Goal: Task Accomplishment & Management: Use online tool/utility

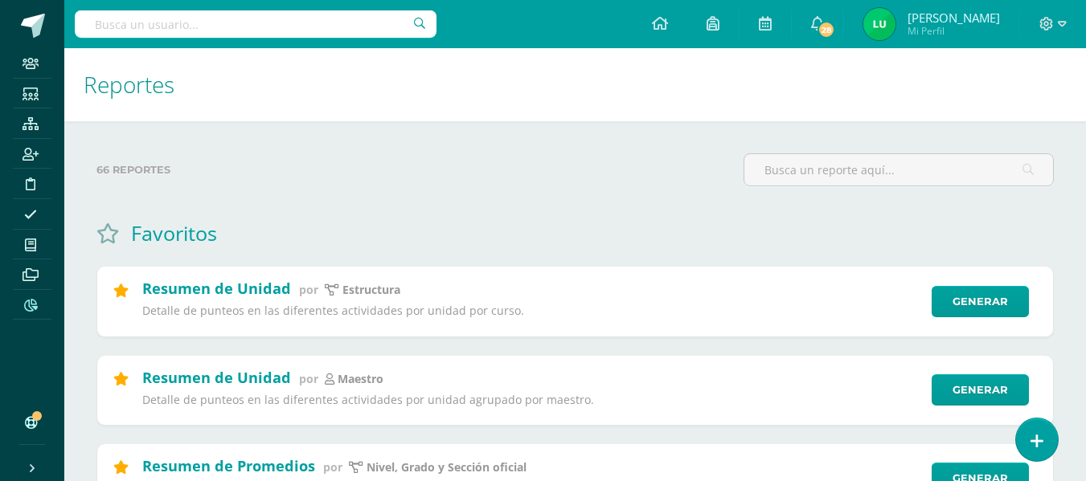
click at [268, 18] on input "text" at bounding box center [256, 23] width 362 height 27
type input "b"
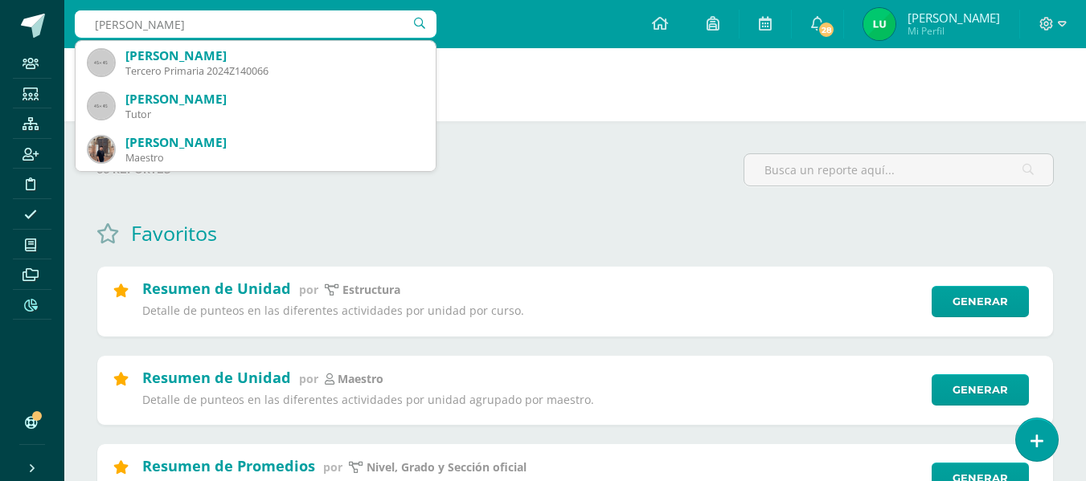
type input "betancour"
click at [26, 301] on icon at bounding box center [31, 305] width 14 height 13
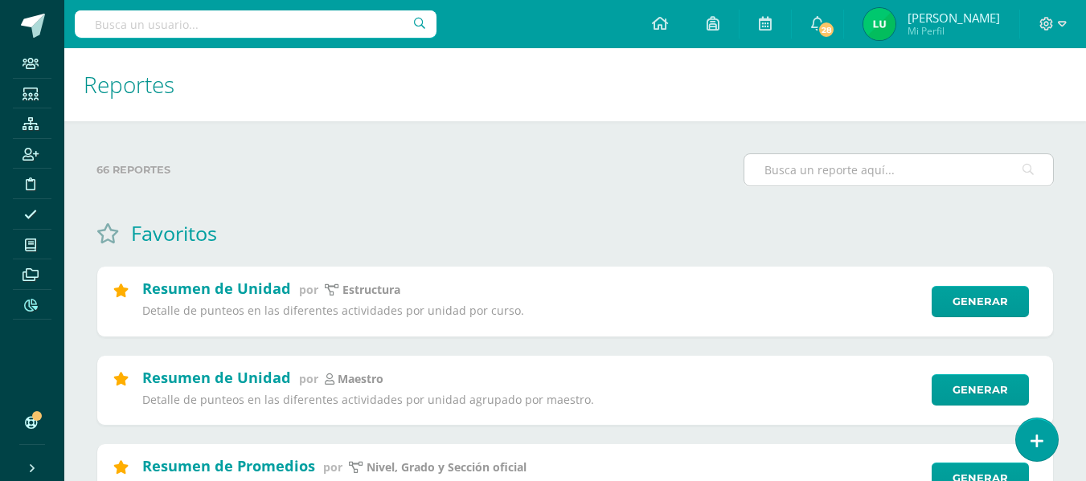
click at [841, 180] on input "text" at bounding box center [898, 169] width 309 height 31
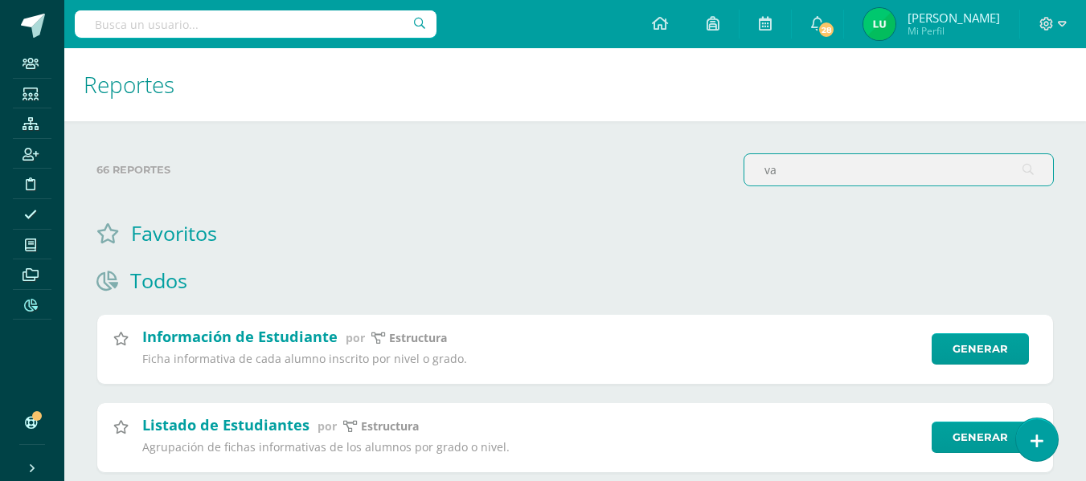
type input "v"
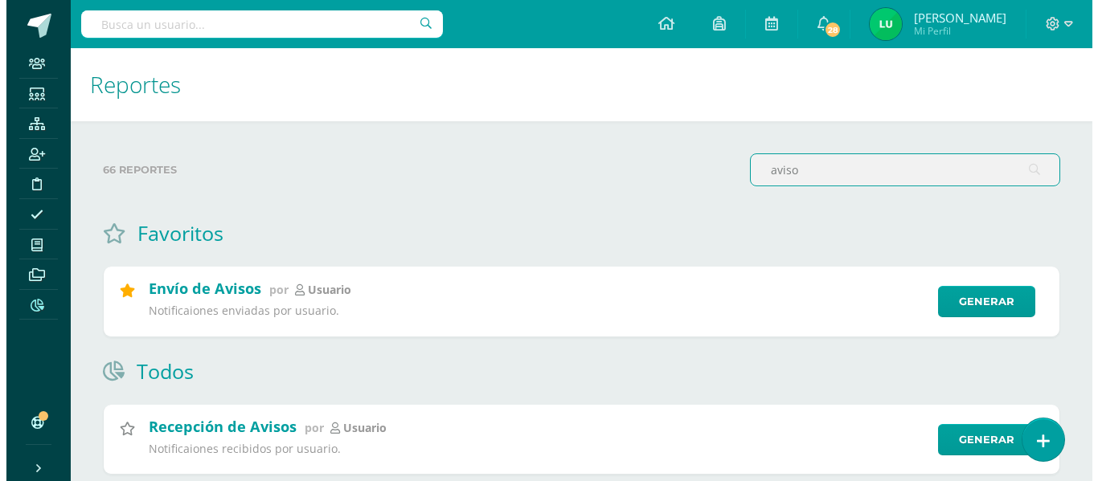
scroll to position [44, 0]
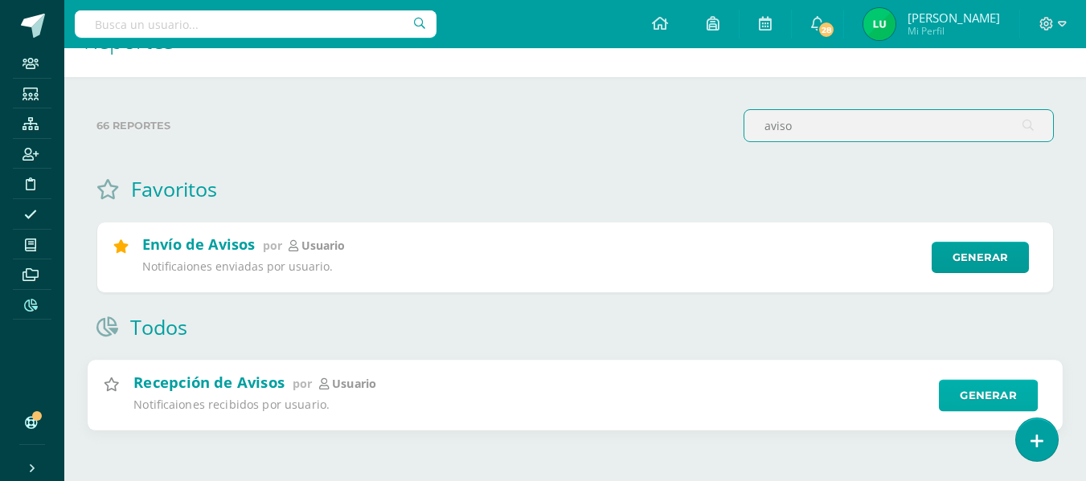
type input "aviso"
click at [974, 394] on link "Generar" at bounding box center [988, 395] width 99 height 32
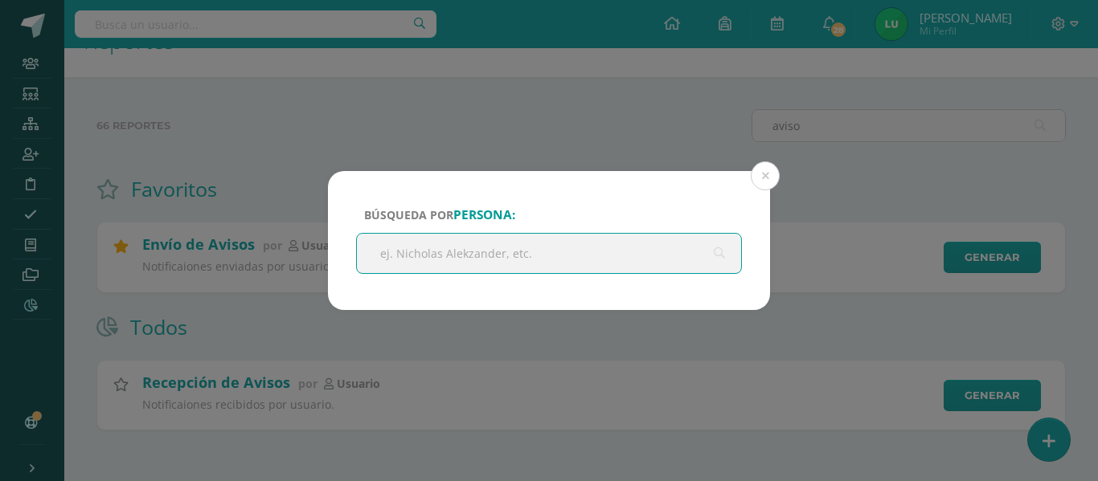
click at [559, 261] on input "text" at bounding box center [549, 253] width 384 height 39
type input "gabriela motta"
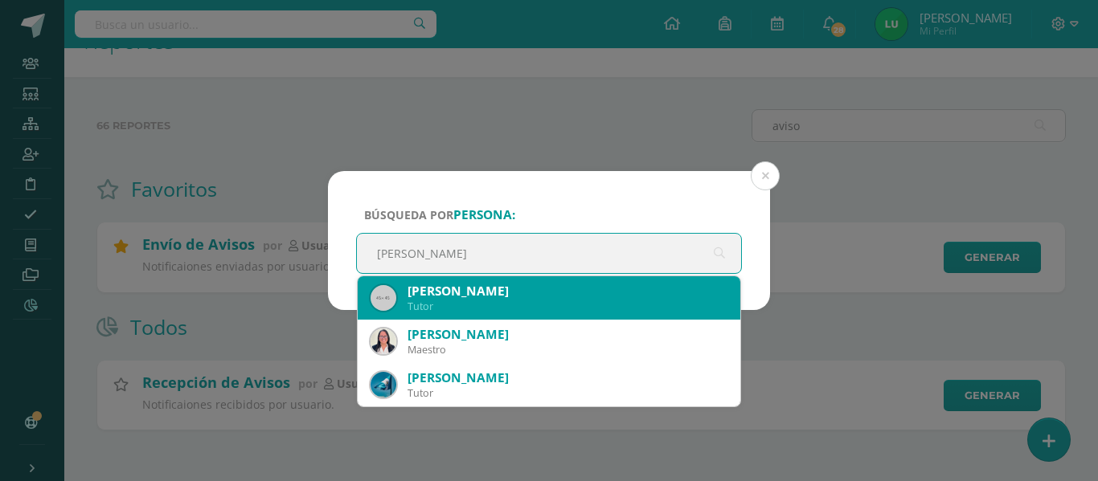
click at [459, 292] on div "[PERSON_NAME]" at bounding box center [567, 291] width 320 height 17
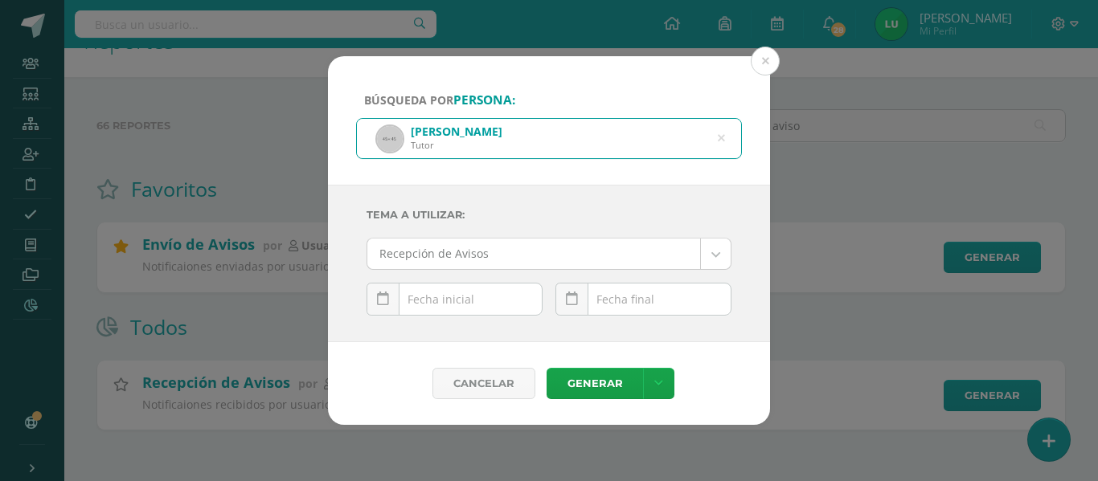
click at [415, 288] on input "text" at bounding box center [454, 299] width 174 height 31
click at [382, 297] on icon at bounding box center [383, 299] width 12 height 14
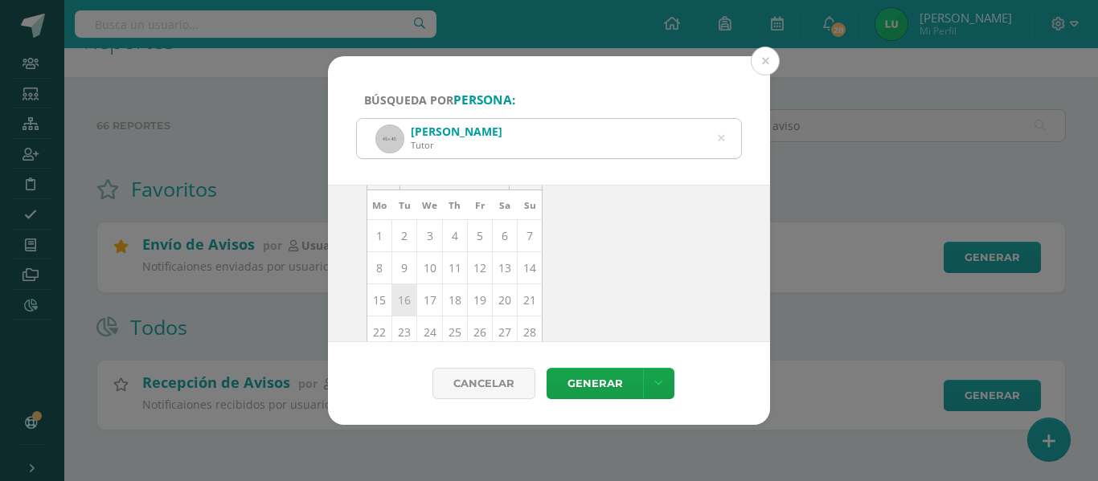
scroll to position [234, 0]
click at [405, 196] on td "9" at bounding box center [404, 195] width 25 height 32
type input "2025-09-09"
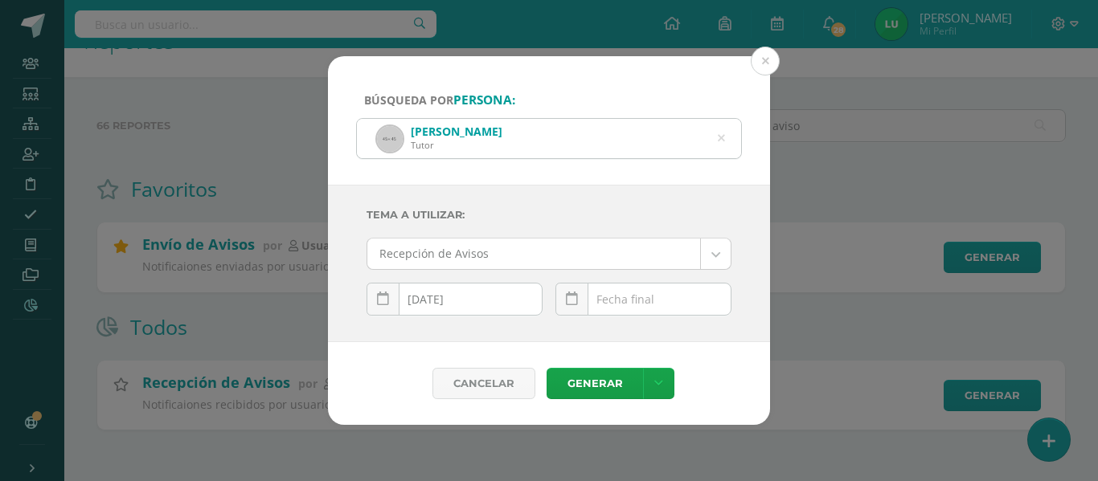
scroll to position [0, 0]
click at [614, 299] on div "[DATE] Mo Tu We Th Fr Sa Su 1 2 3 4 5 6 7 8 9 10 11 12 13 14 15 16 17 18 19 20 …" at bounding box center [643, 306] width 176 height 46
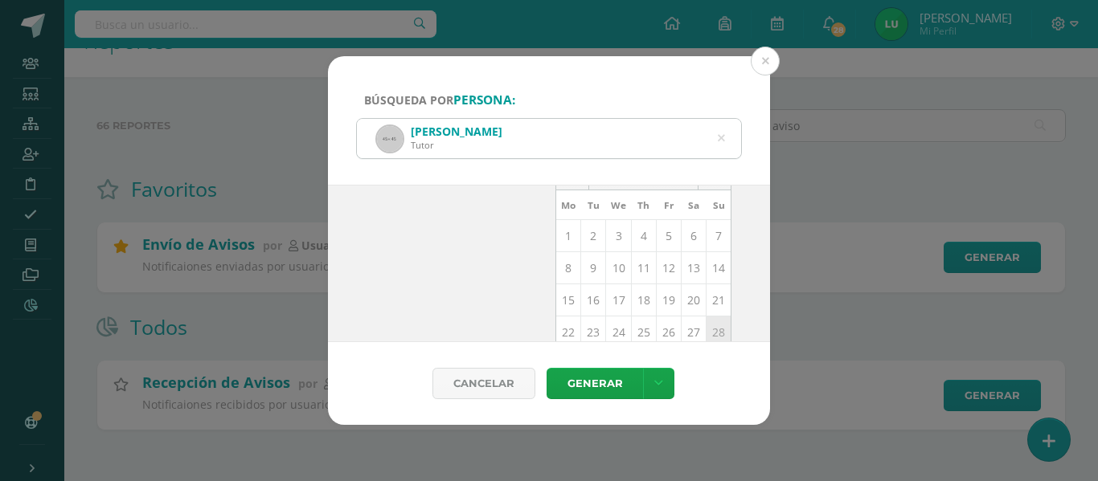
scroll to position [234, 0]
click at [631, 201] on td "11" at bounding box center [643, 195] width 25 height 32
type input "[DATE]"
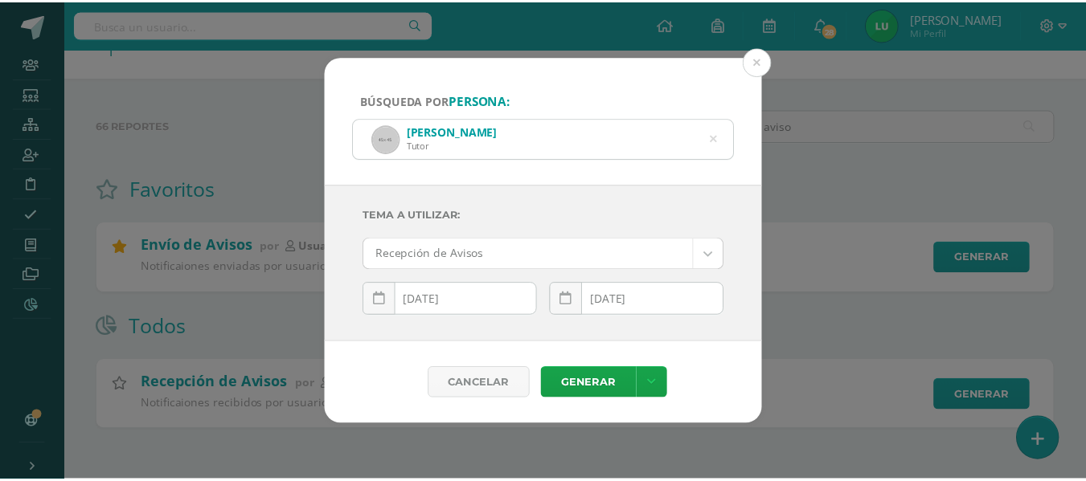
scroll to position [0, 0]
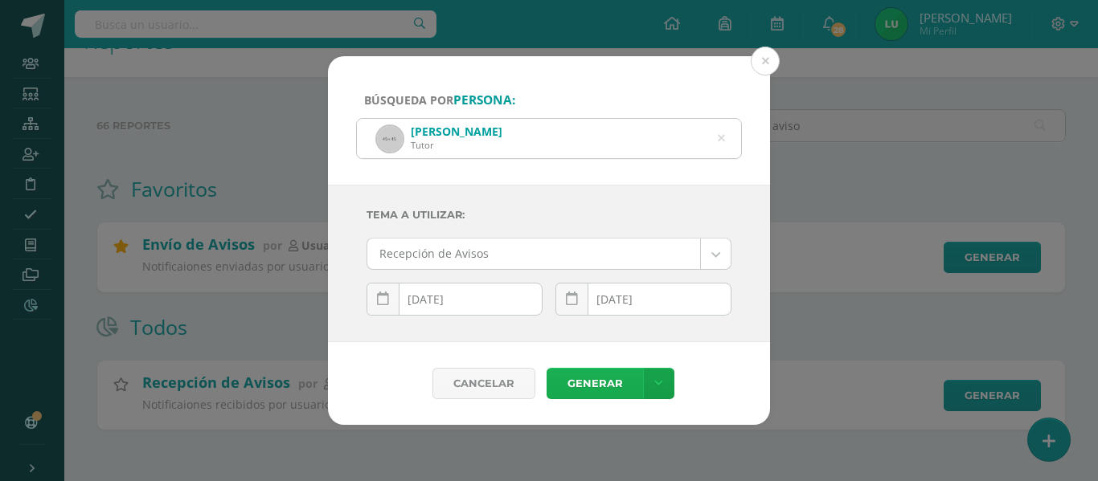
click at [595, 380] on link "Generar" at bounding box center [594, 383] width 96 height 31
click at [721, 136] on icon at bounding box center [721, 138] width 7 height 41
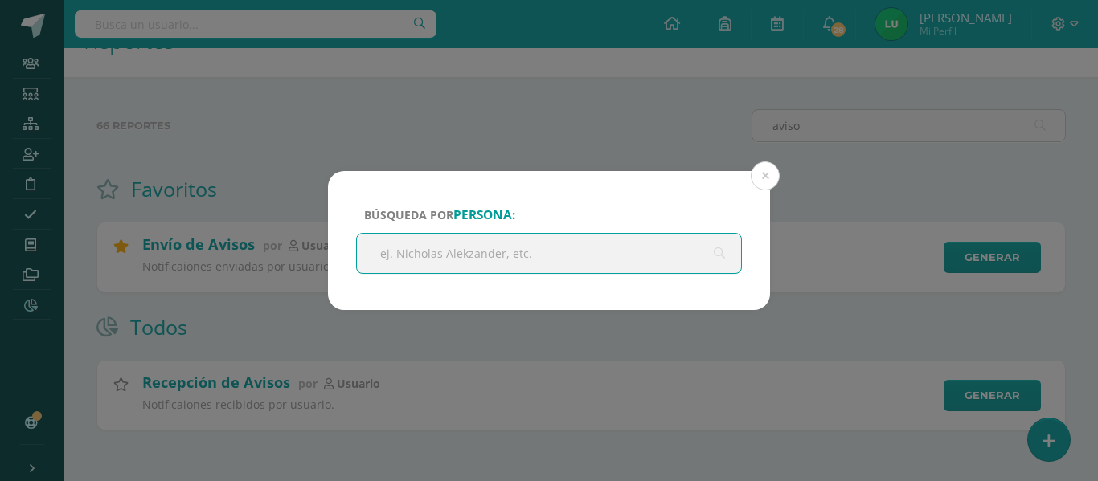
click at [260, 18] on div "Búsqueda por persona: gabriela motta Cancelar Generar Descargar como HTML Desca…" at bounding box center [549, 240] width 1098 height 481
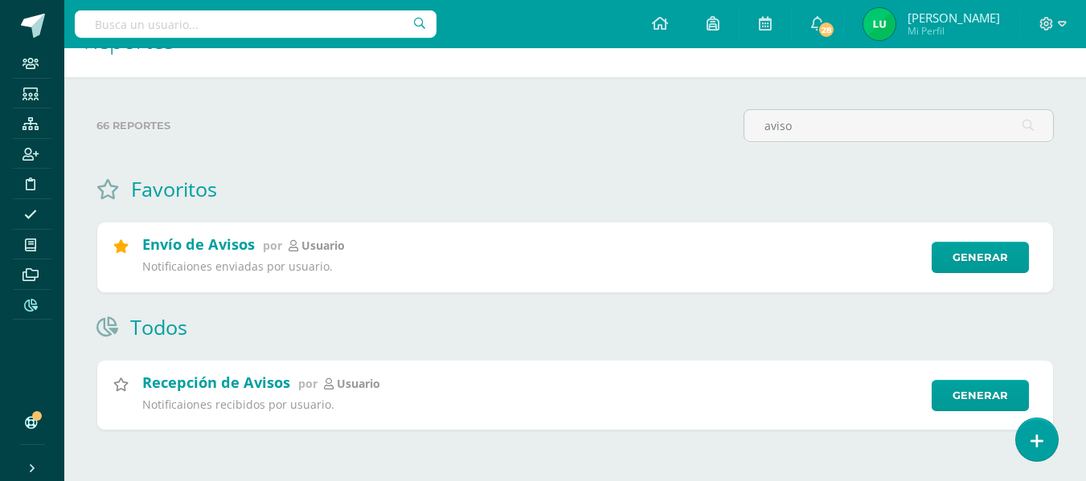
click at [231, 17] on input "text" at bounding box center [256, 23] width 362 height 27
type input "b"
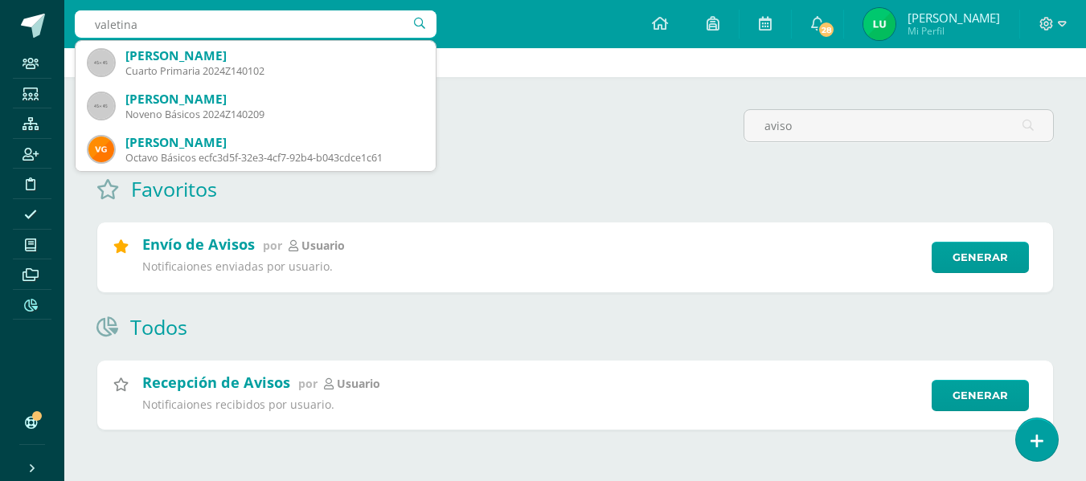
click at [227, 25] on input "valetina" at bounding box center [256, 23] width 362 height 27
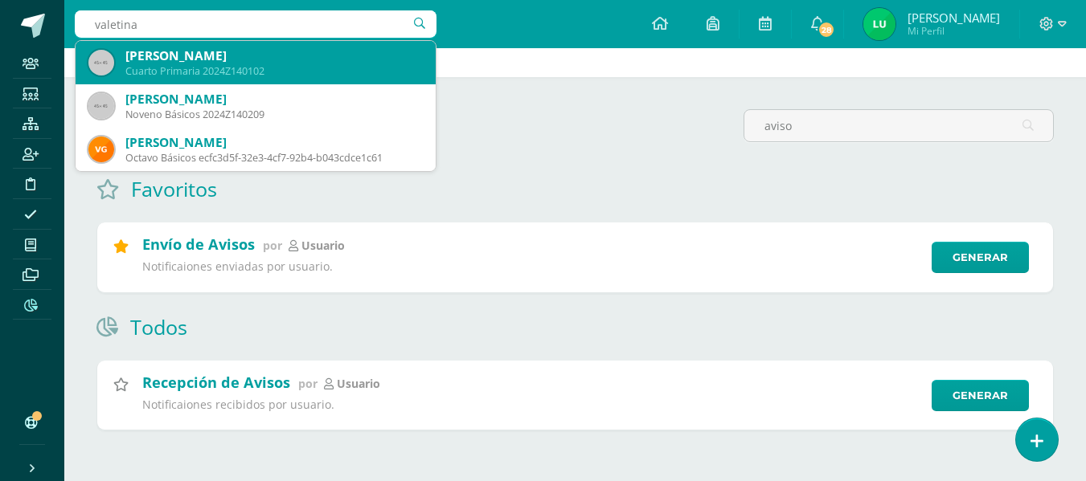
drag, startPoint x: 218, startPoint y: 23, endPoint x: 84, endPoint y: 43, distance: 134.9
click at [84, 38] on span "valetina valetina María Valentina Sosa González Cuarto Primaria 2024Z140102 Val…" at bounding box center [256, 23] width 362 height 27
type input "betan"
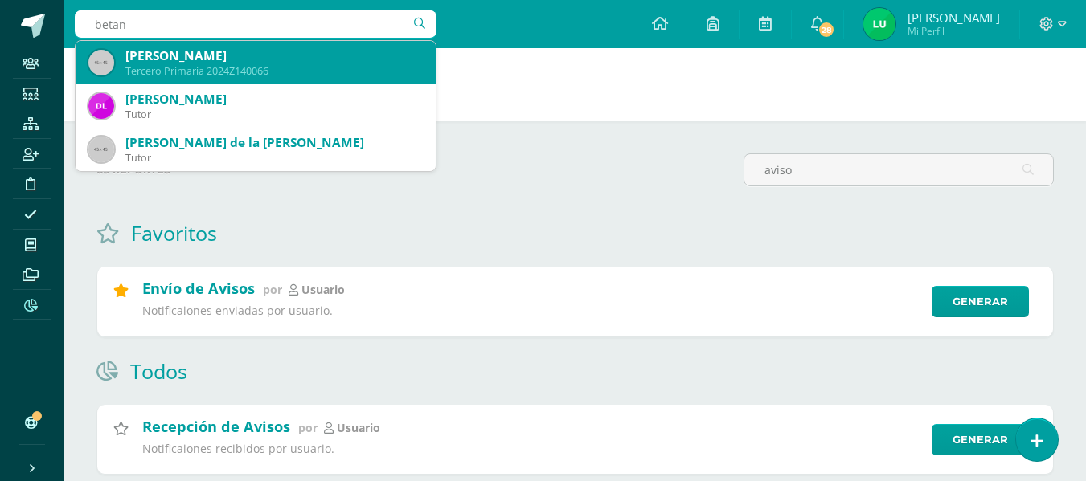
click at [266, 69] on div "Tercero Primaria 2024Z140066" at bounding box center [273, 71] width 297 height 14
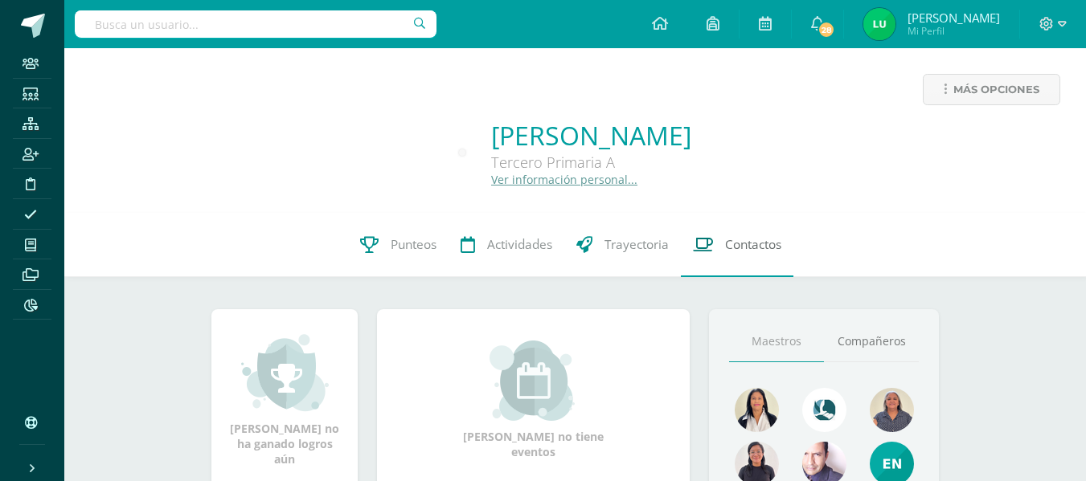
click at [755, 231] on link "Contactos" at bounding box center [737, 245] width 112 height 64
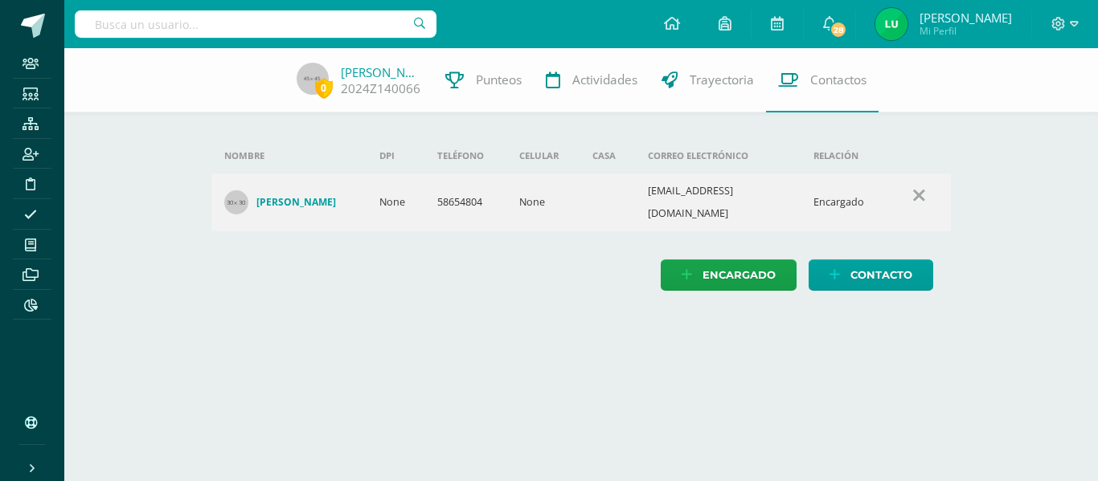
click at [689, 189] on td "gabiotamotta@gmail.com" at bounding box center [718, 203] width 166 height 58
click at [689, 188] on td "gabiotamotta@gmail.com" at bounding box center [718, 203] width 166 height 58
copy td "gabiotamotta@gmail.com"
click at [482, 270] on div "Encargado Contacto" at bounding box center [581, 275] width 740 height 31
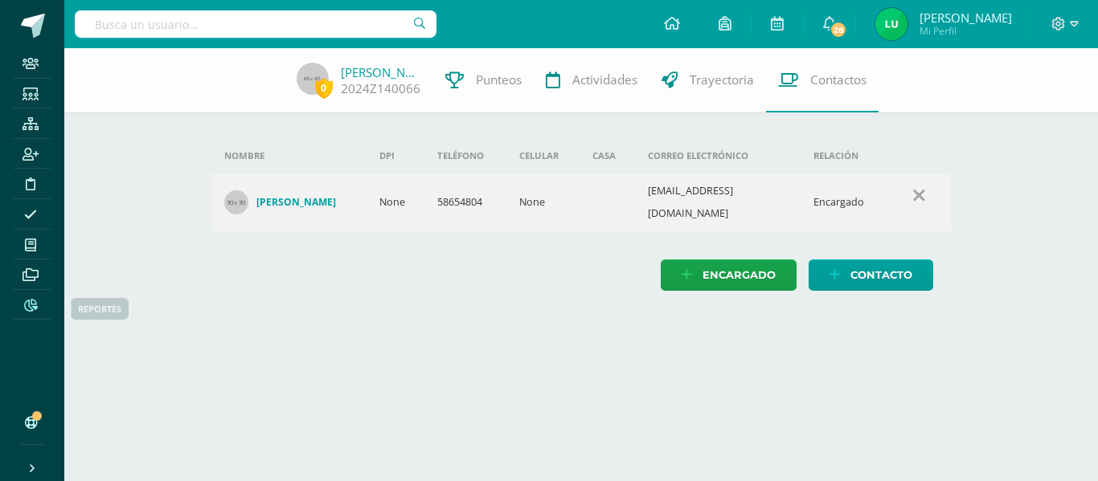
click at [27, 309] on icon at bounding box center [31, 305] width 14 height 13
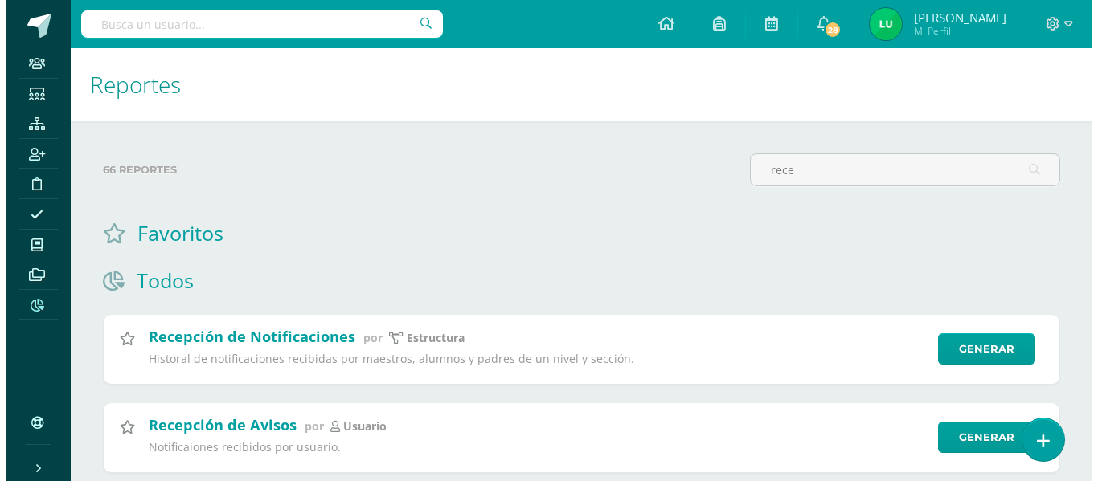
scroll to position [43, 0]
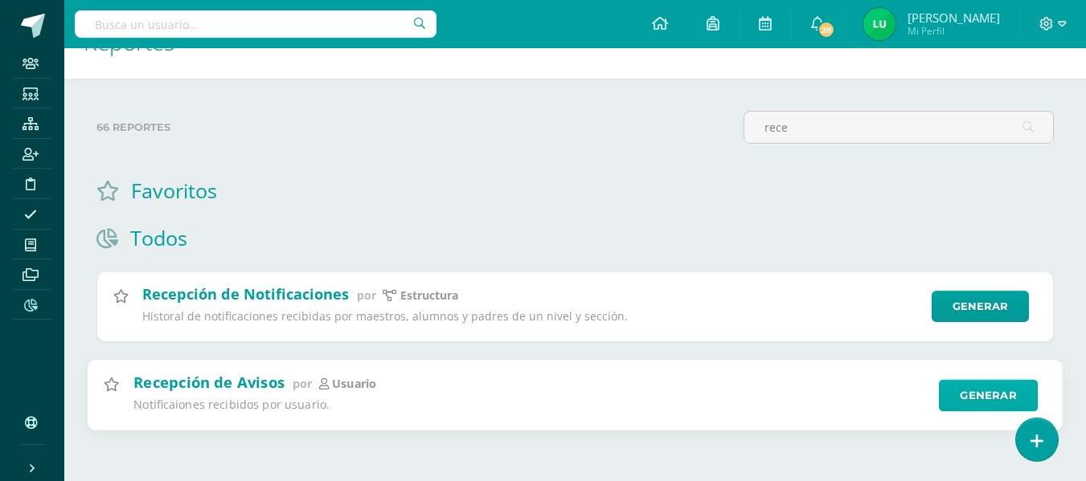
type input "rece"
click at [961, 393] on link "Generar" at bounding box center [988, 395] width 99 height 32
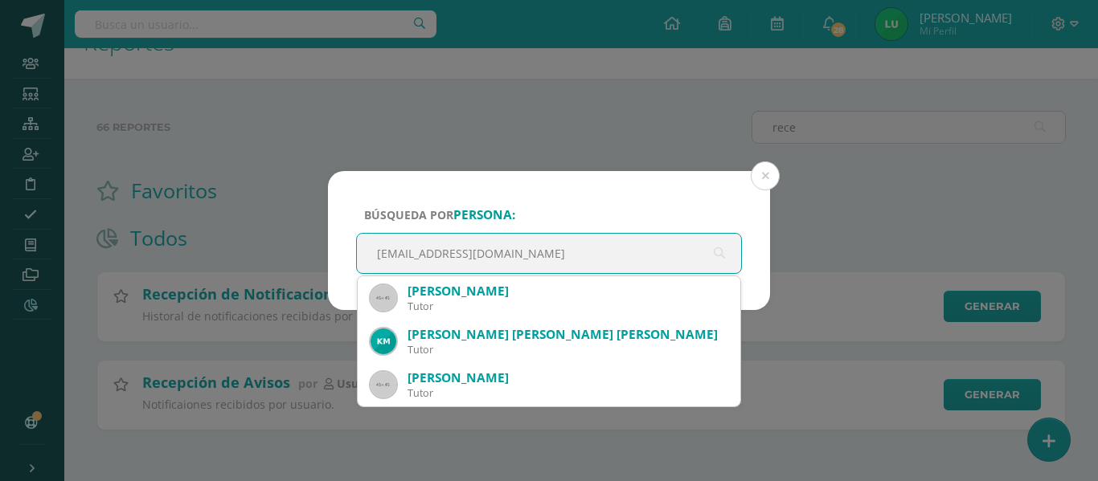
type input "[EMAIL_ADDRESS][DOMAIN_NAME]"
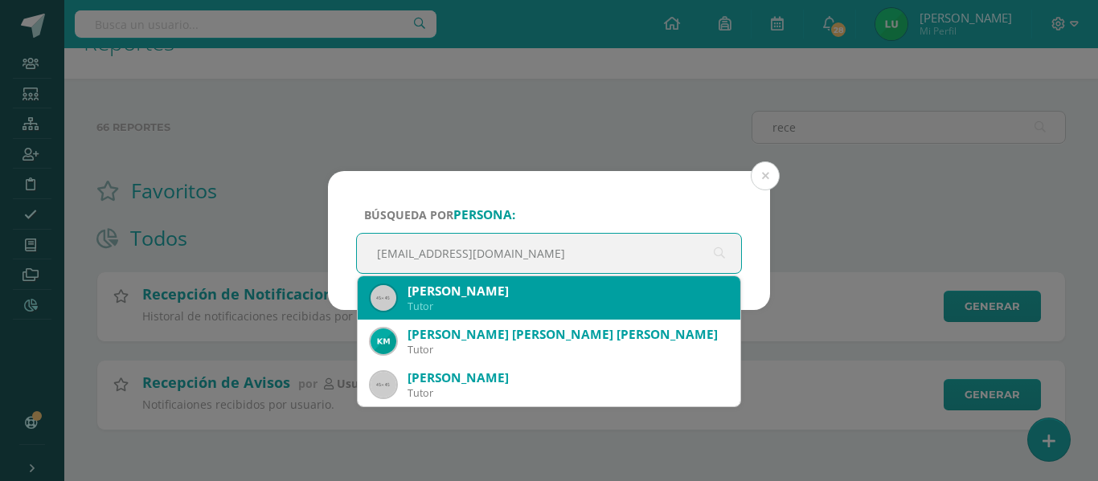
click at [452, 298] on div "[PERSON_NAME]" at bounding box center [567, 291] width 320 height 17
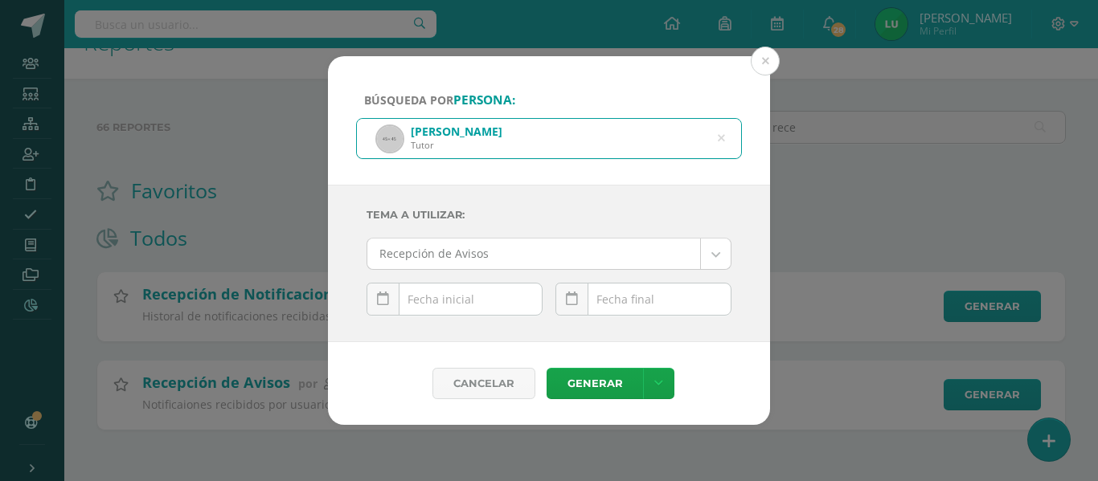
click at [478, 295] on div "[DATE] Mo Tu We Th Fr Sa Su 1 2 3 4 5 6 7 8 9 10 11 12 13 14 15 16 17 18 19 20 …" at bounding box center [454, 306] width 176 height 46
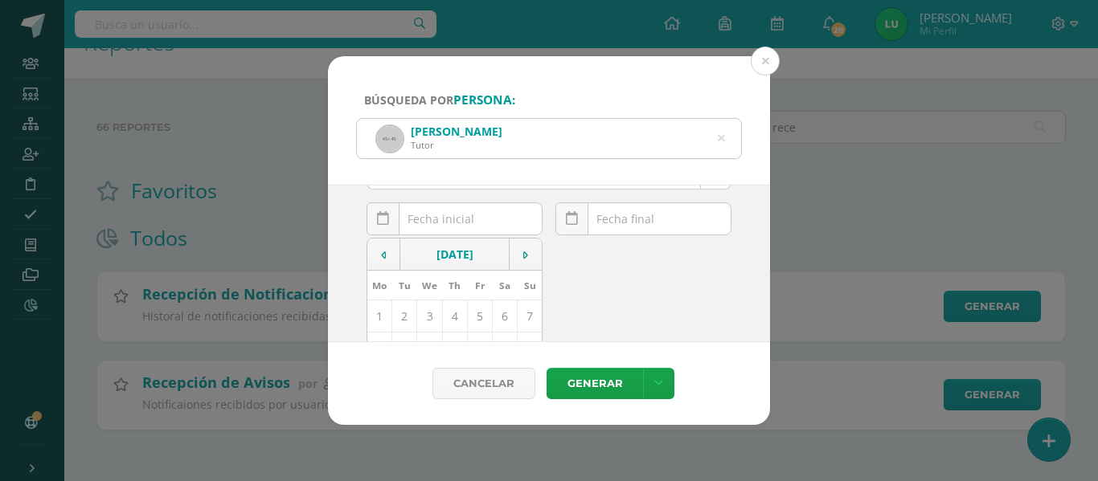
scroll to position [161, 0]
click at [378, 267] on td "8" at bounding box center [379, 268] width 25 height 32
type input "[DATE]"
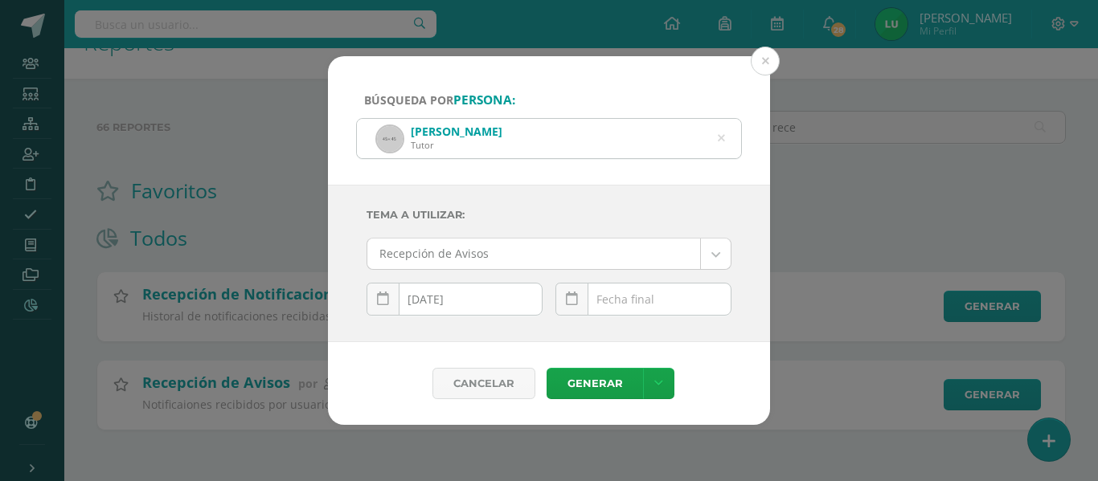
scroll to position [0, 0]
click at [605, 303] on div "[DATE] Mo Tu We Th Fr Sa Su 1 2 3 4 5 6 7 8 9 10 11 12 13 14 15 16 17 18 19 20 …" at bounding box center [643, 306] width 176 height 46
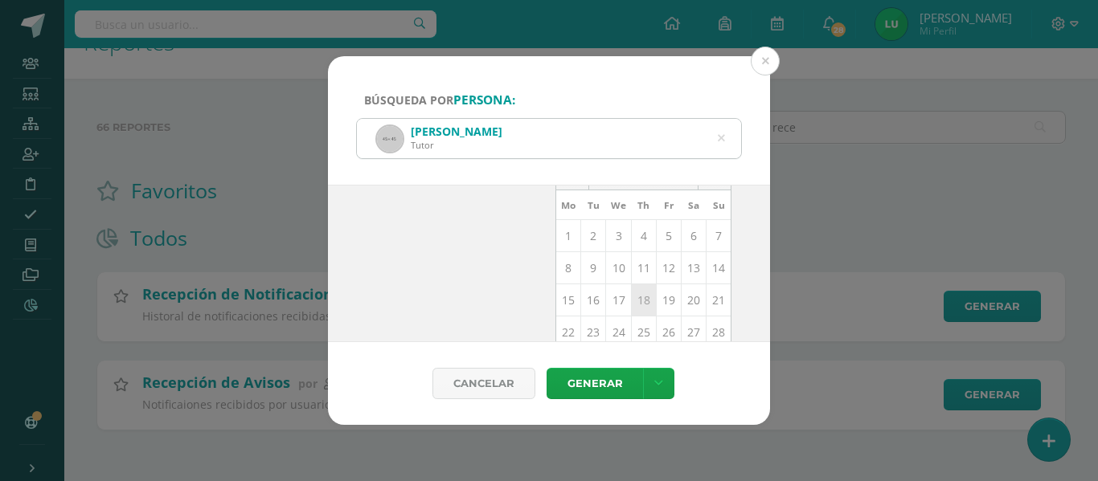
scroll to position [234, 0]
click at [638, 205] on td "11" at bounding box center [643, 195] width 25 height 32
type input "[DATE]"
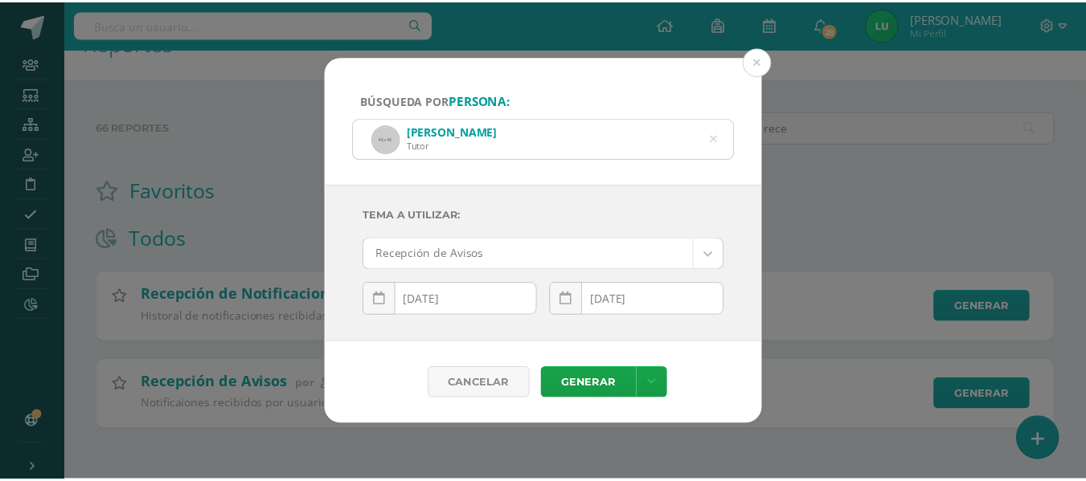
scroll to position [0, 0]
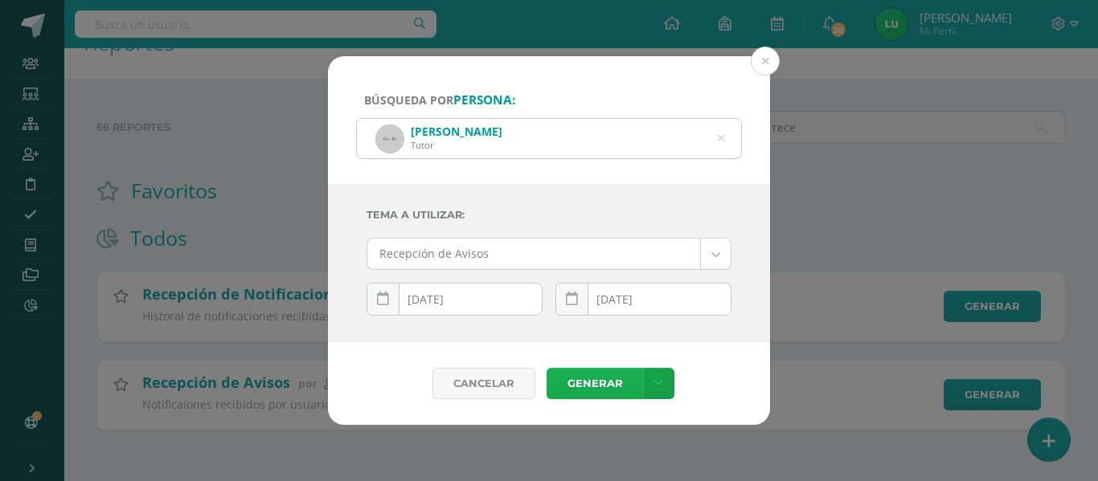
click at [600, 378] on link "Generar" at bounding box center [594, 383] width 96 height 31
click at [193, 125] on div "Búsqueda por persona: [PERSON_NAME] [EMAIL_ADDRESS][DOMAIN_NAME] Tema a Utiliza…" at bounding box center [548, 240] width 1085 height 369
